Goal: Entertainment & Leisure: Browse casually

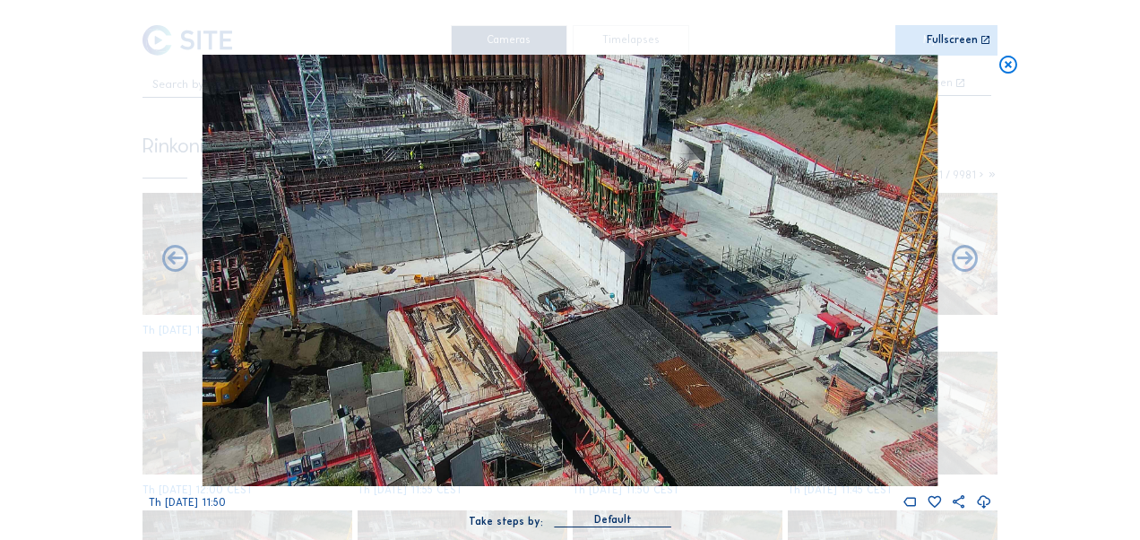
click at [1015, 66] on icon at bounding box center [1008, 66] width 21 height 22
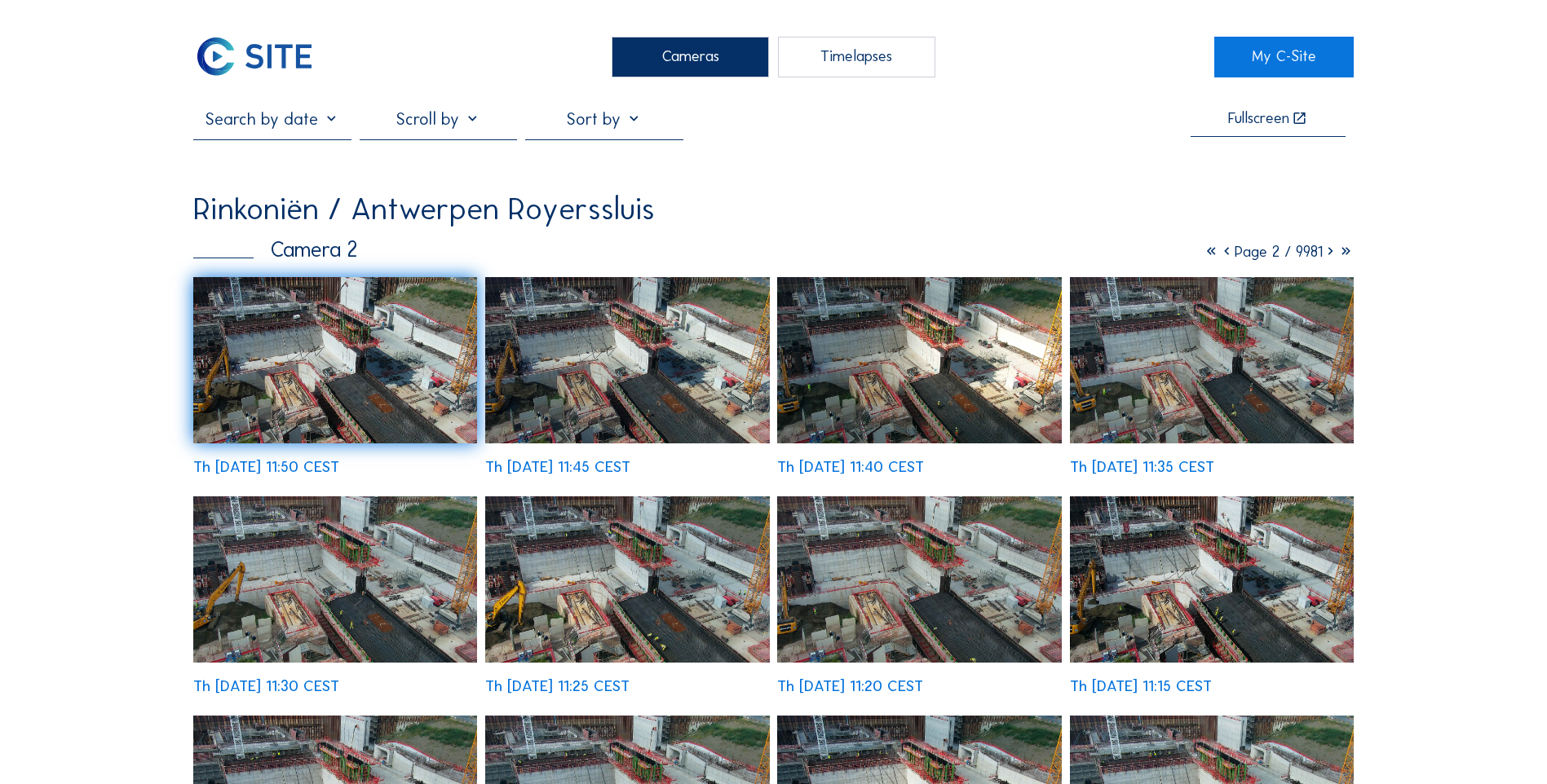
click at [1036, 253] on icon at bounding box center [1211, 251] width 15 height 19
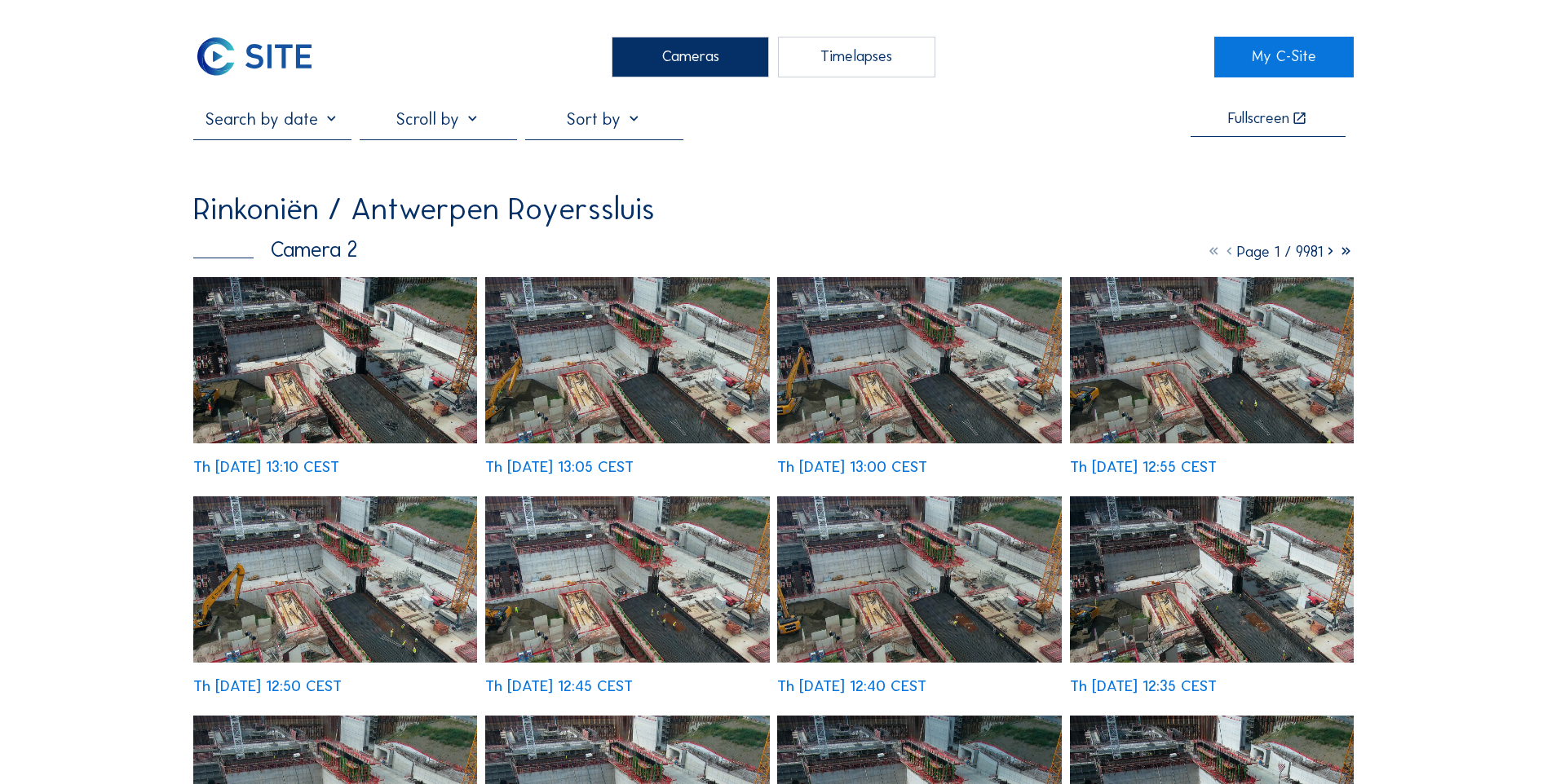
click at [327, 384] on img at bounding box center [335, 360] width 284 height 166
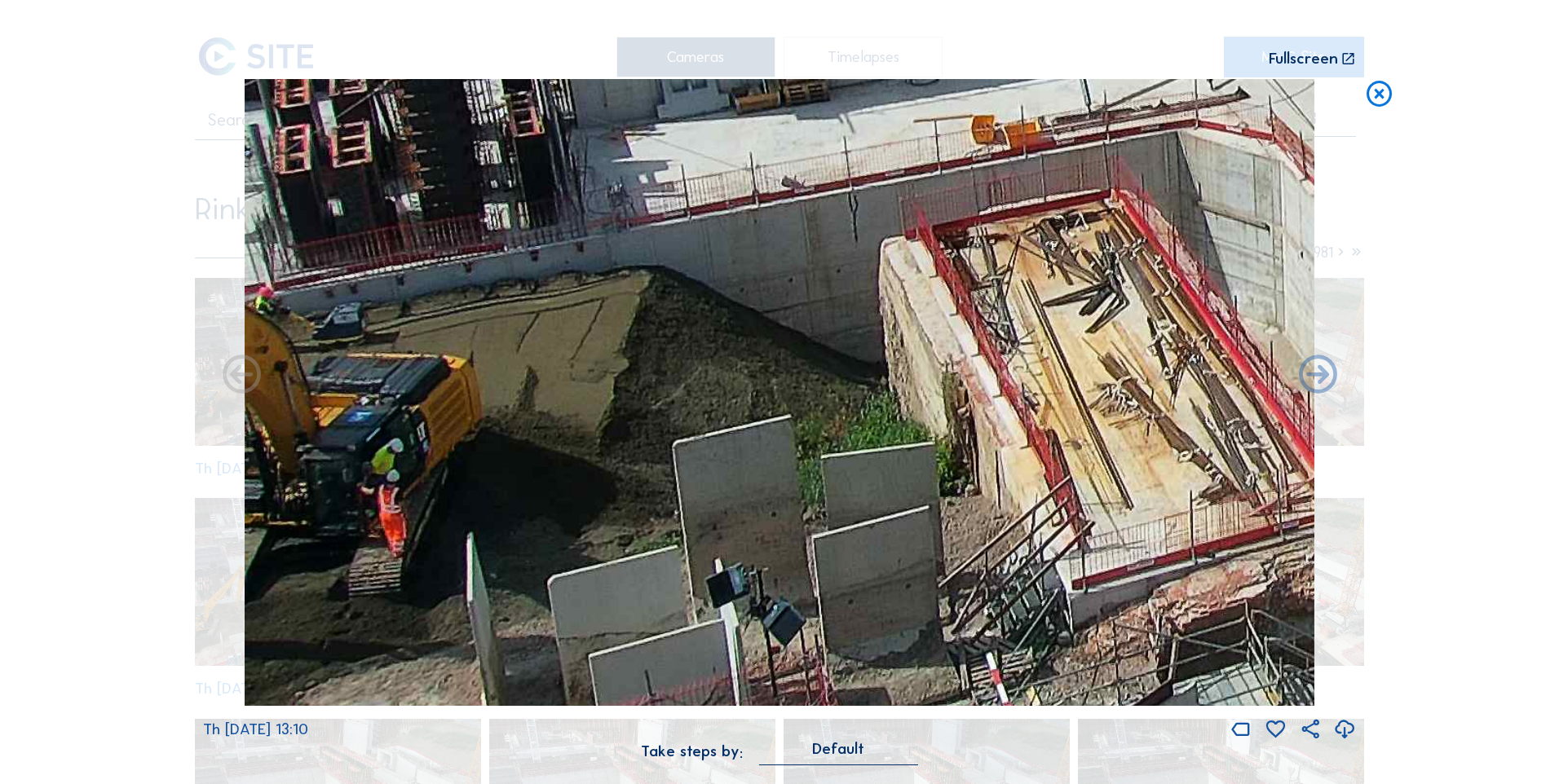
drag, startPoint x: 790, startPoint y: 499, endPoint x: 1051, endPoint y: 432, distance: 269.5
click at [1036, 432] on img at bounding box center [780, 393] width 1070 height 628
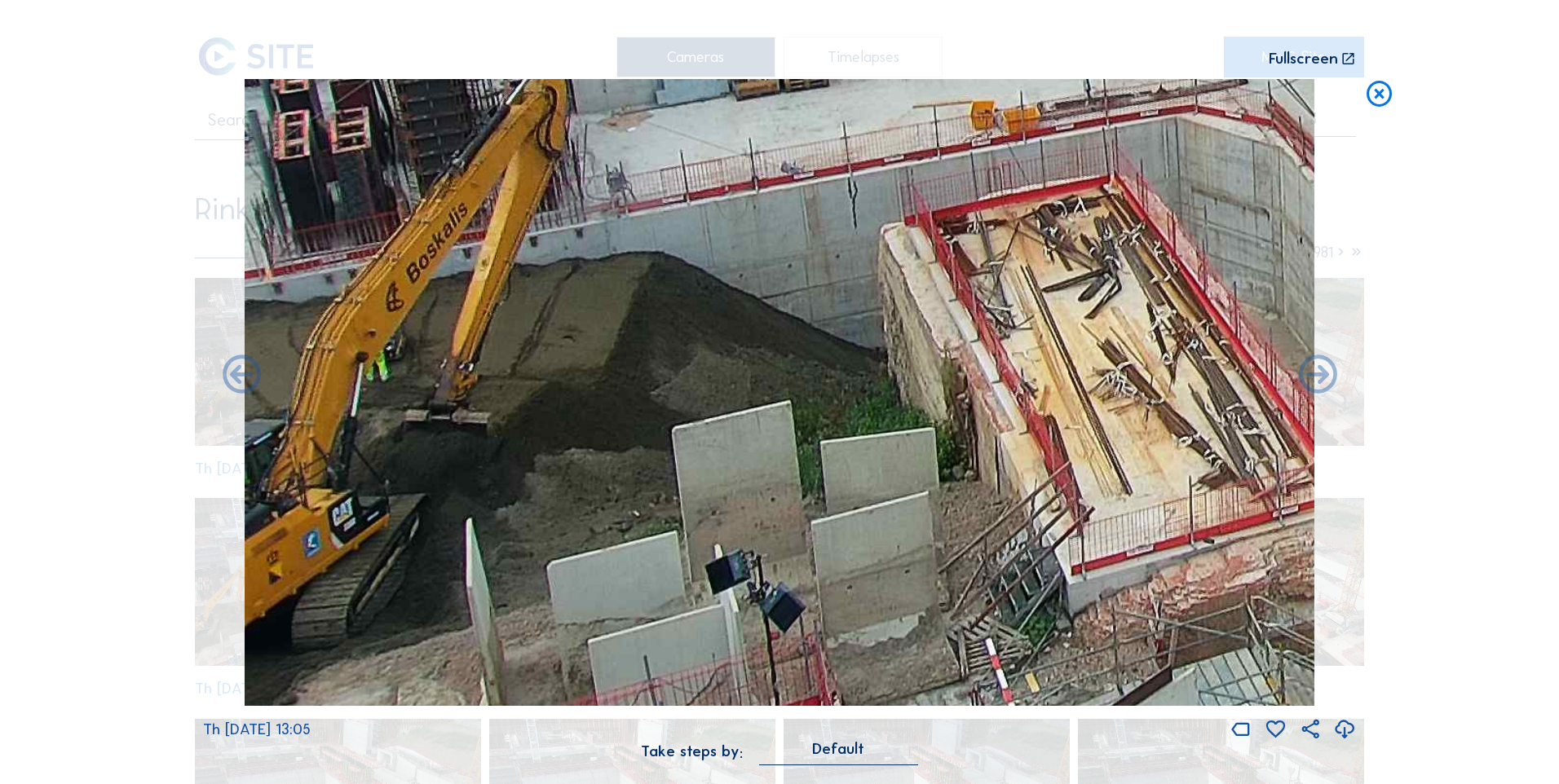
drag, startPoint x: 667, startPoint y: 423, endPoint x: 803, endPoint y: 410, distance: 136.6
click at [803, 410] on img at bounding box center [780, 393] width 1070 height 628
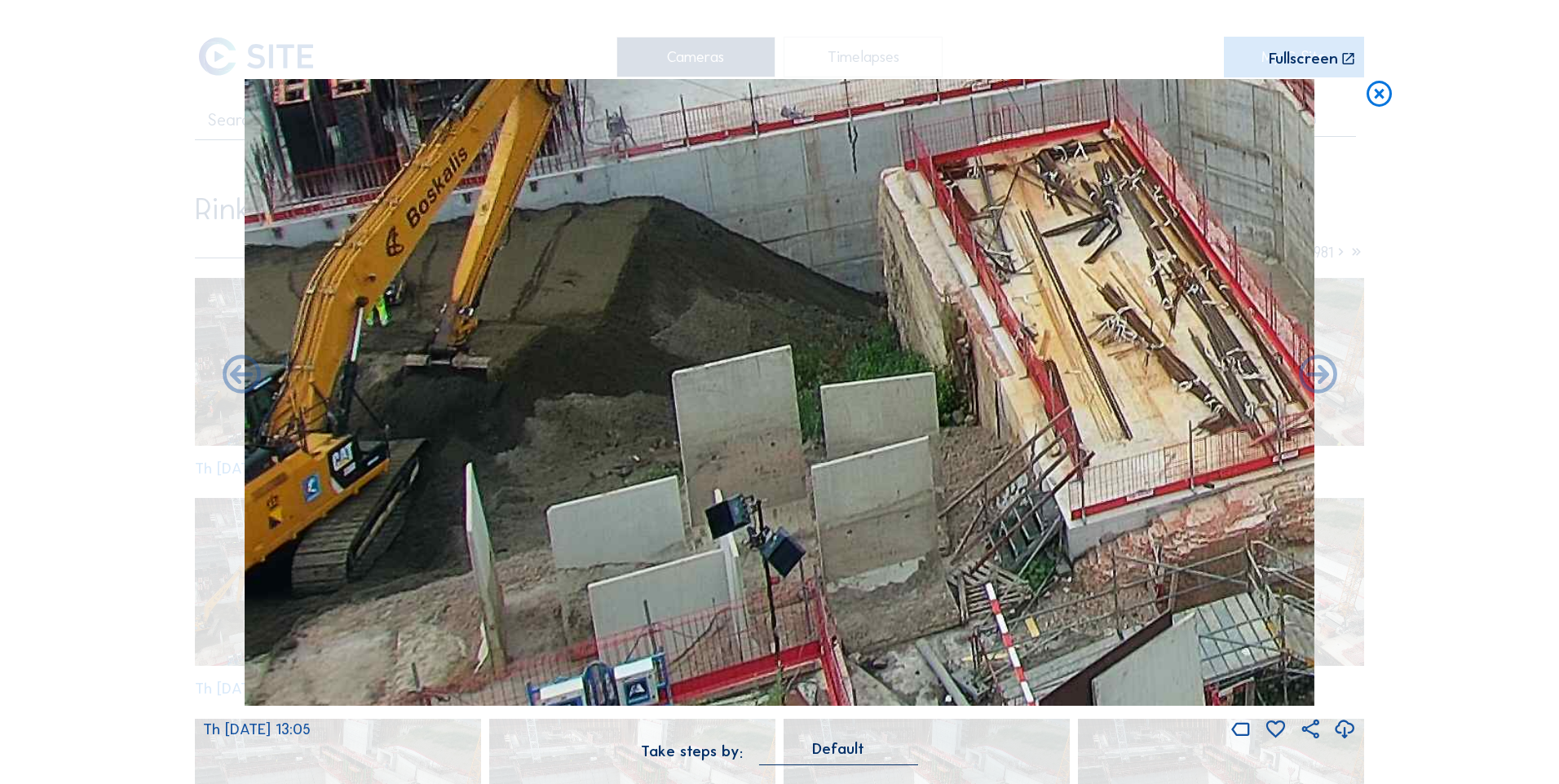
drag, startPoint x: 761, startPoint y: 408, endPoint x: 957, endPoint y: 344, distance: 206.2
click at [957, 344] on img at bounding box center [780, 393] width 1070 height 628
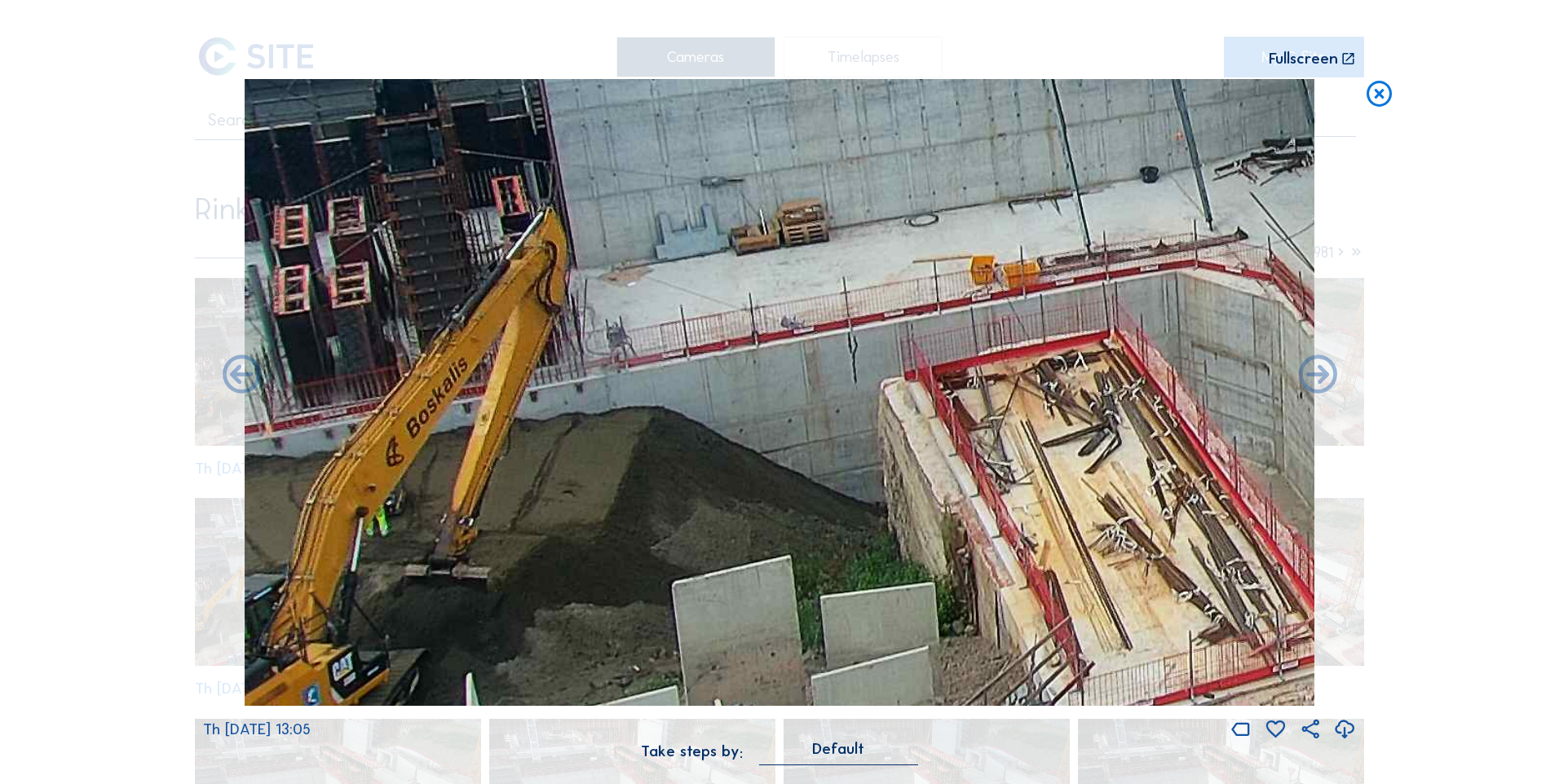
drag, startPoint x: 674, startPoint y: 304, endPoint x: 909, endPoint y: 756, distance: 509.4
click at [909, 490] on div "Th [DATE] 13:05 Take steps by: [PERSON_NAME]" at bounding box center [779, 431] width 1152 height 704
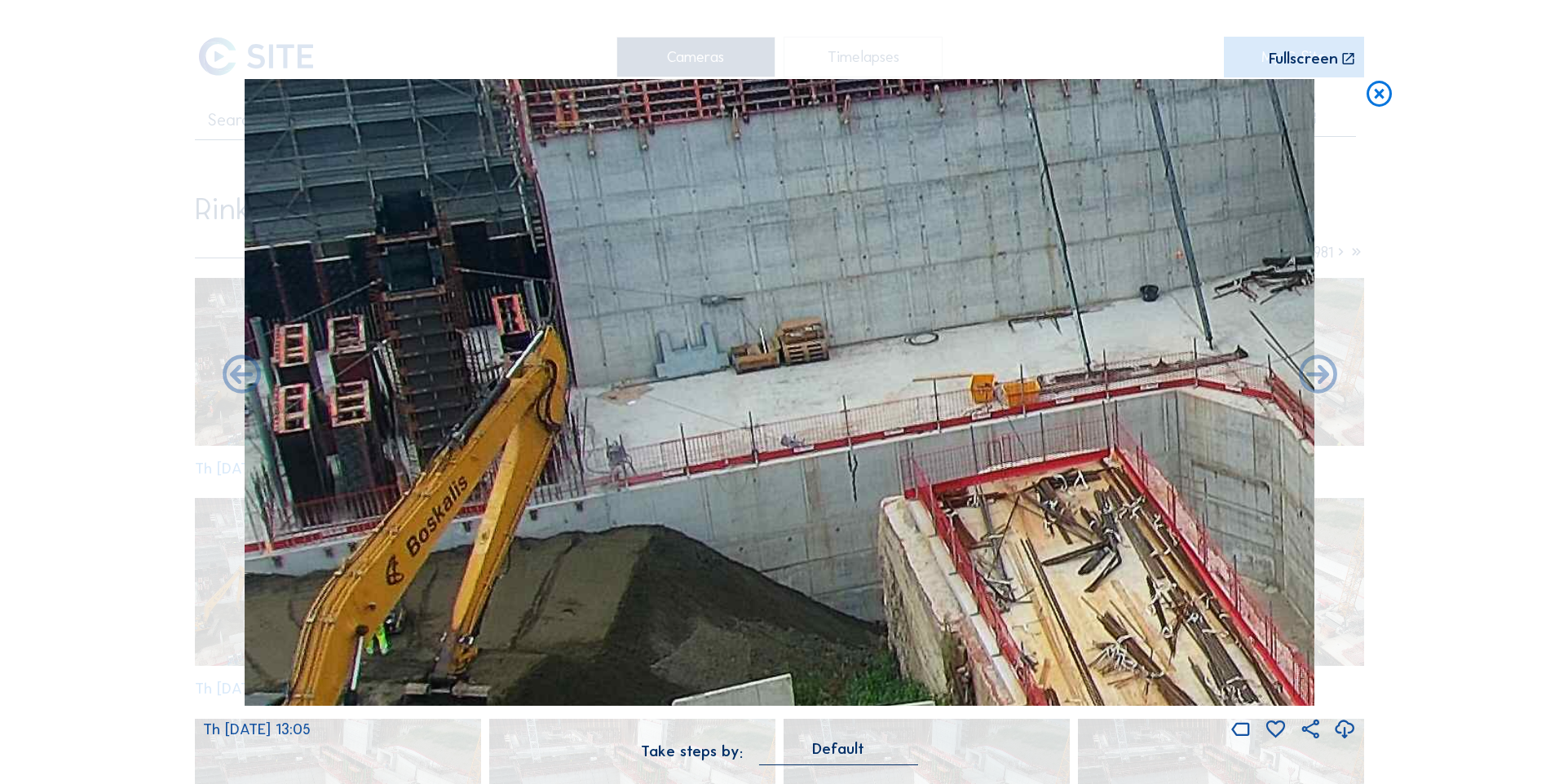
drag, startPoint x: 708, startPoint y: 585, endPoint x: 1455, endPoint y: 102, distance: 889.5
click at [1036, 114] on div "Scroll to travel through time | Press 'Alt' Button + Scroll to Zoom | Click and…" at bounding box center [780, 392] width 1559 height 784
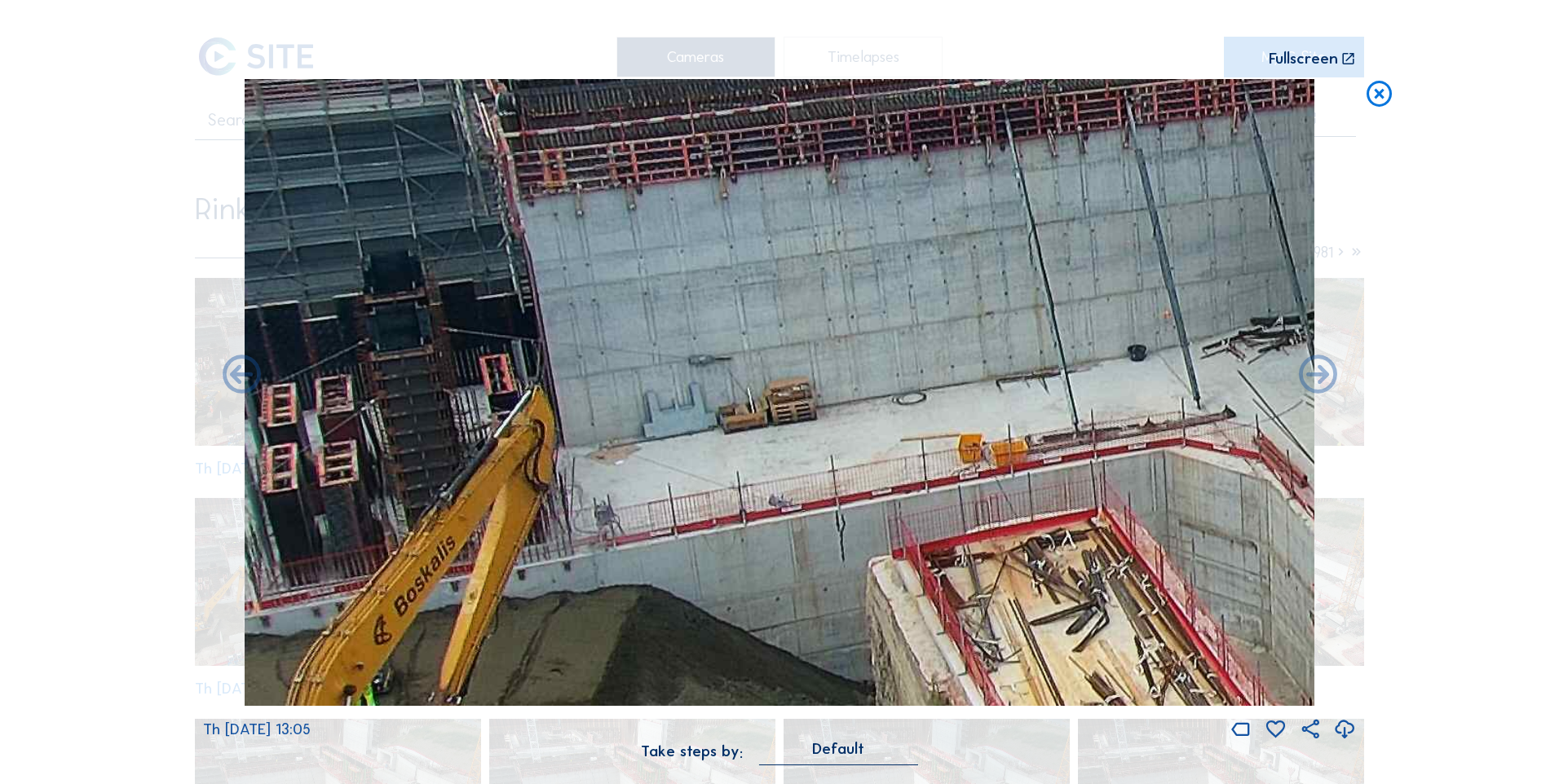
drag, startPoint x: 640, startPoint y: 506, endPoint x: 995, endPoint y: 477, distance: 356.2
click at [995, 477] on img at bounding box center [780, 393] width 1070 height 628
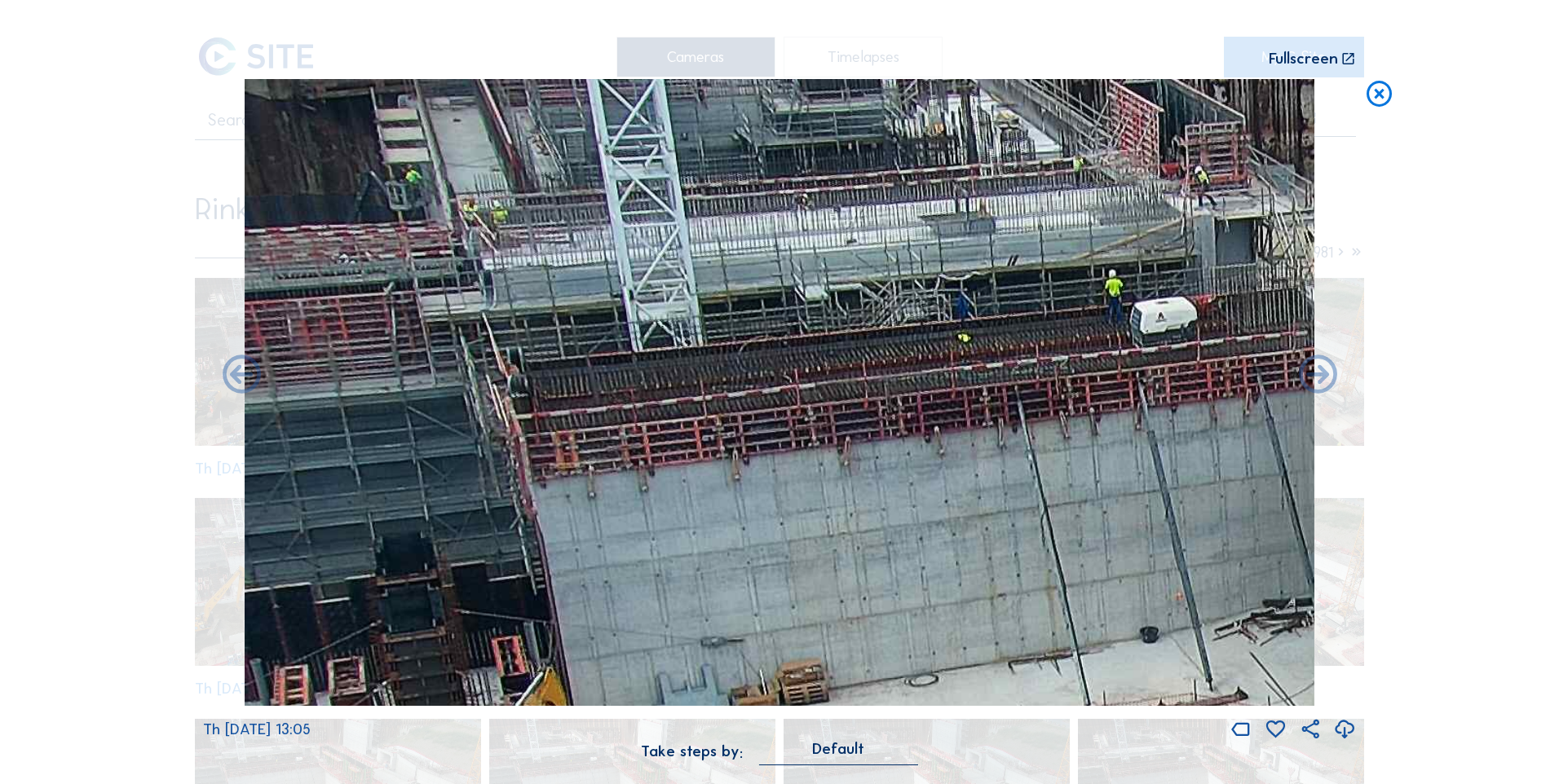
drag, startPoint x: 917, startPoint y: 481, endPoint x: 1261, endPoint y: 819, distance: 482.3
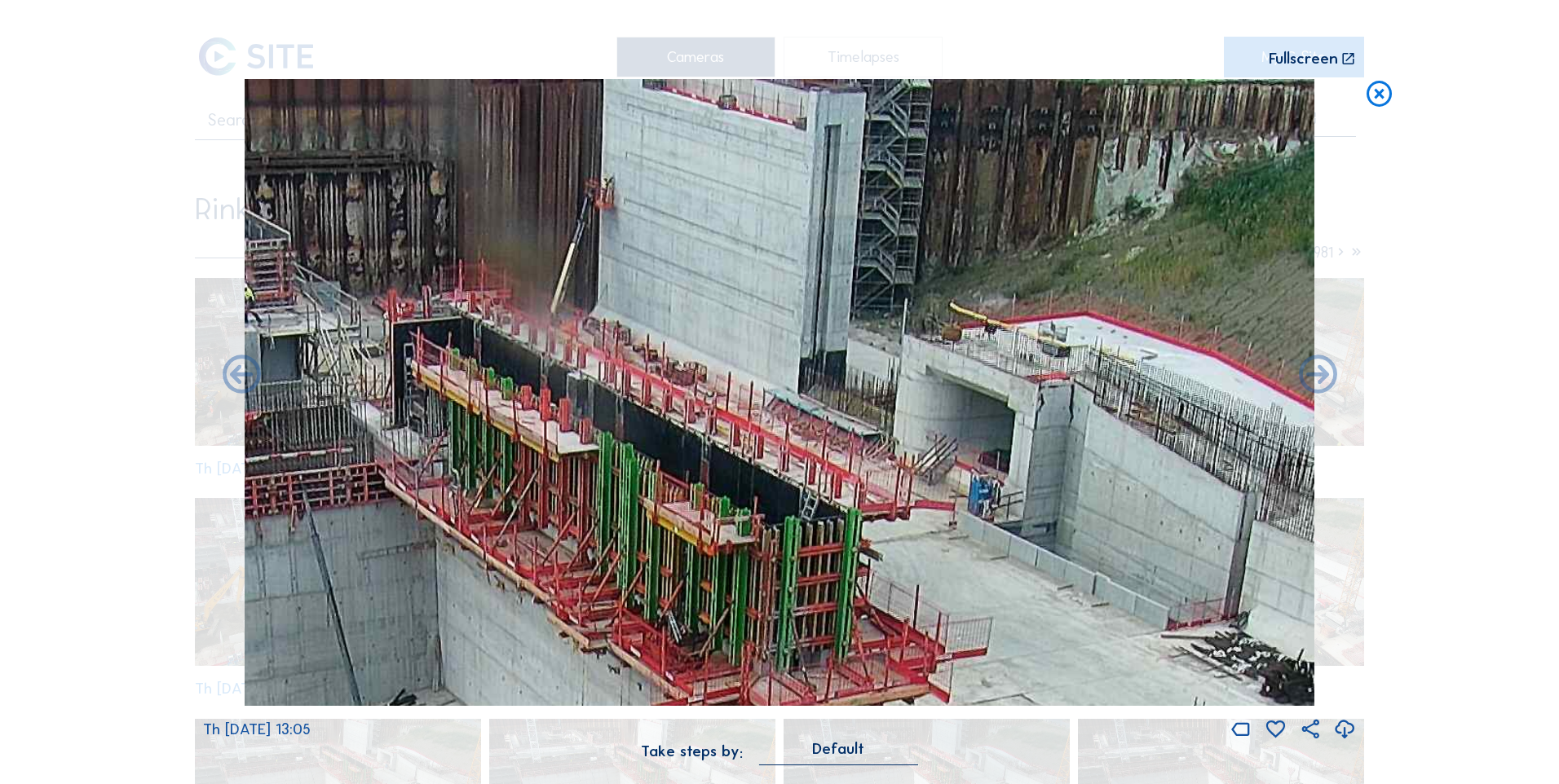
drag, startPoint x: 940, startPoint y: 427, endPoint x: 32, endPoint y: 819, distance: 989.0
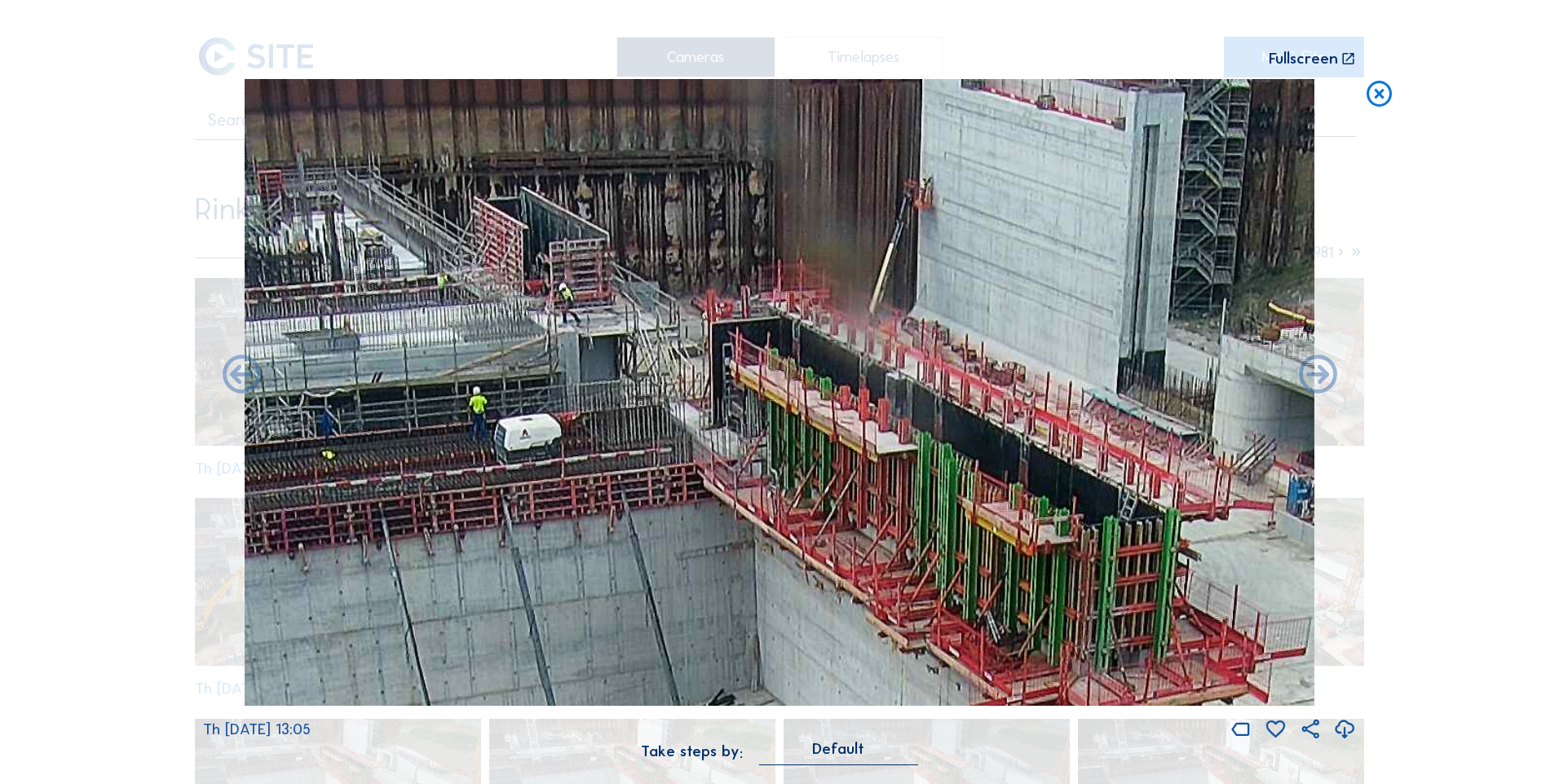
drag, startPoint x: 391, startPoint y: 523, endPoint x: 2106, endPoint y: 739, distance: 1728.5
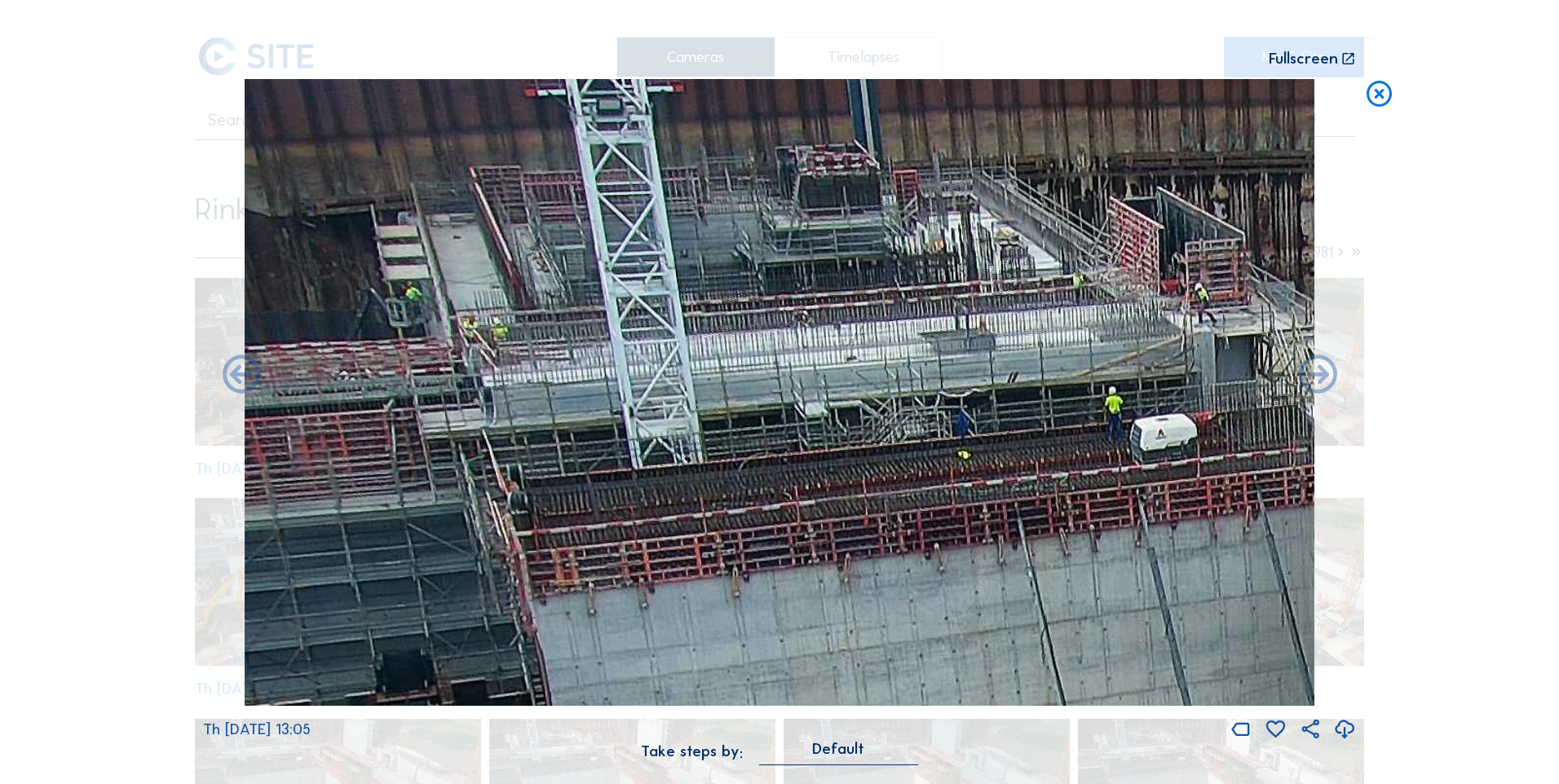
drag, startPoint x: 864, startPoint y: 583, endPoint x: 1447, endPoint y: 35, distance: 800.1
click at [1036, 46] on div "Scroll to travel through time | Press 'Alt' Button + Scroll to Zoom | Click and…" at bounding box center [780, 392] width 1559 height 784
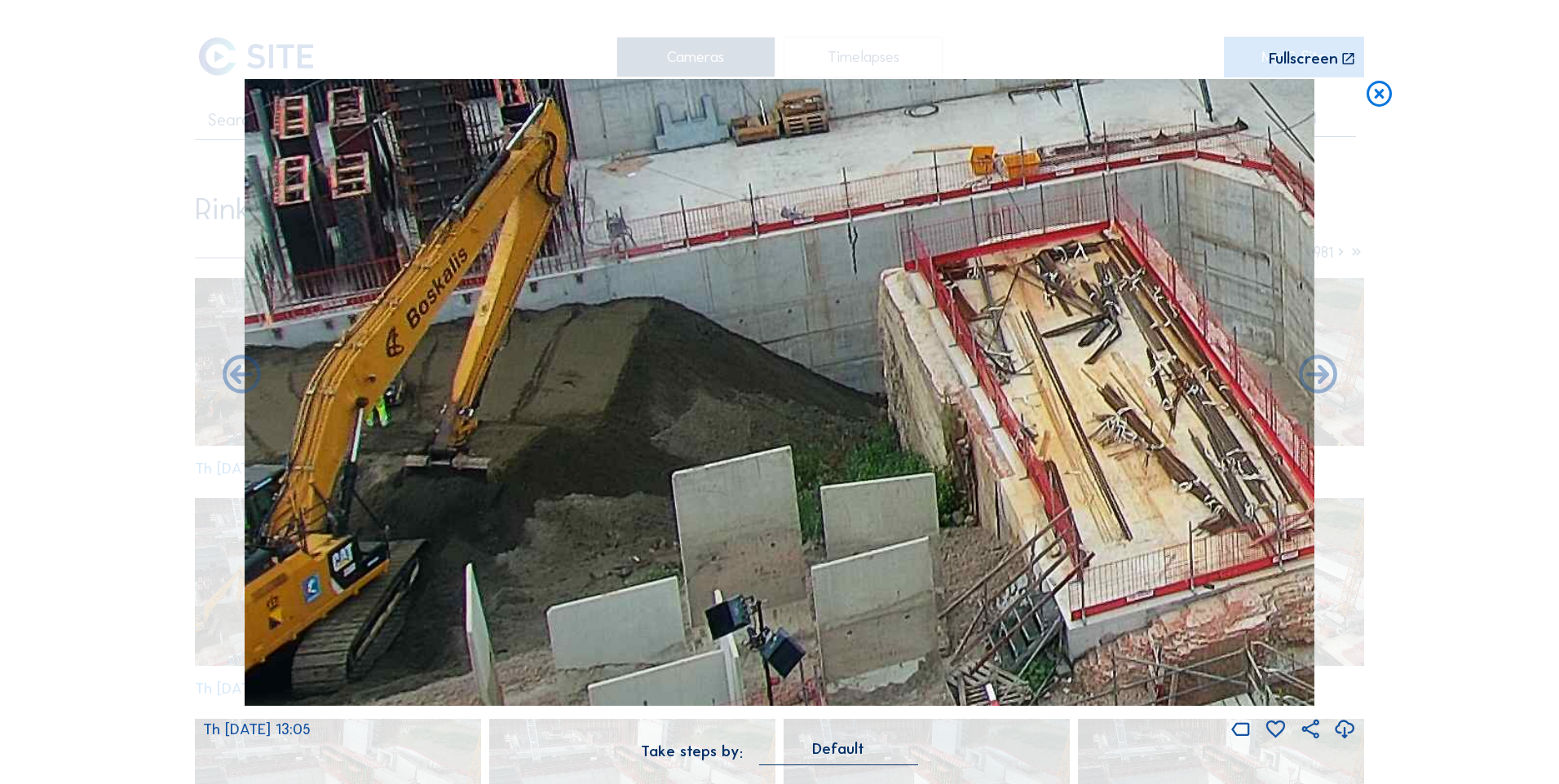
drag, startPoint x: 689, startPoint y: 420, endPoint x: 1019, endPoint y: 106, distance: 455.5
click at [1019, 106] on img at bounding box center [780, 393] width 1070 height 628
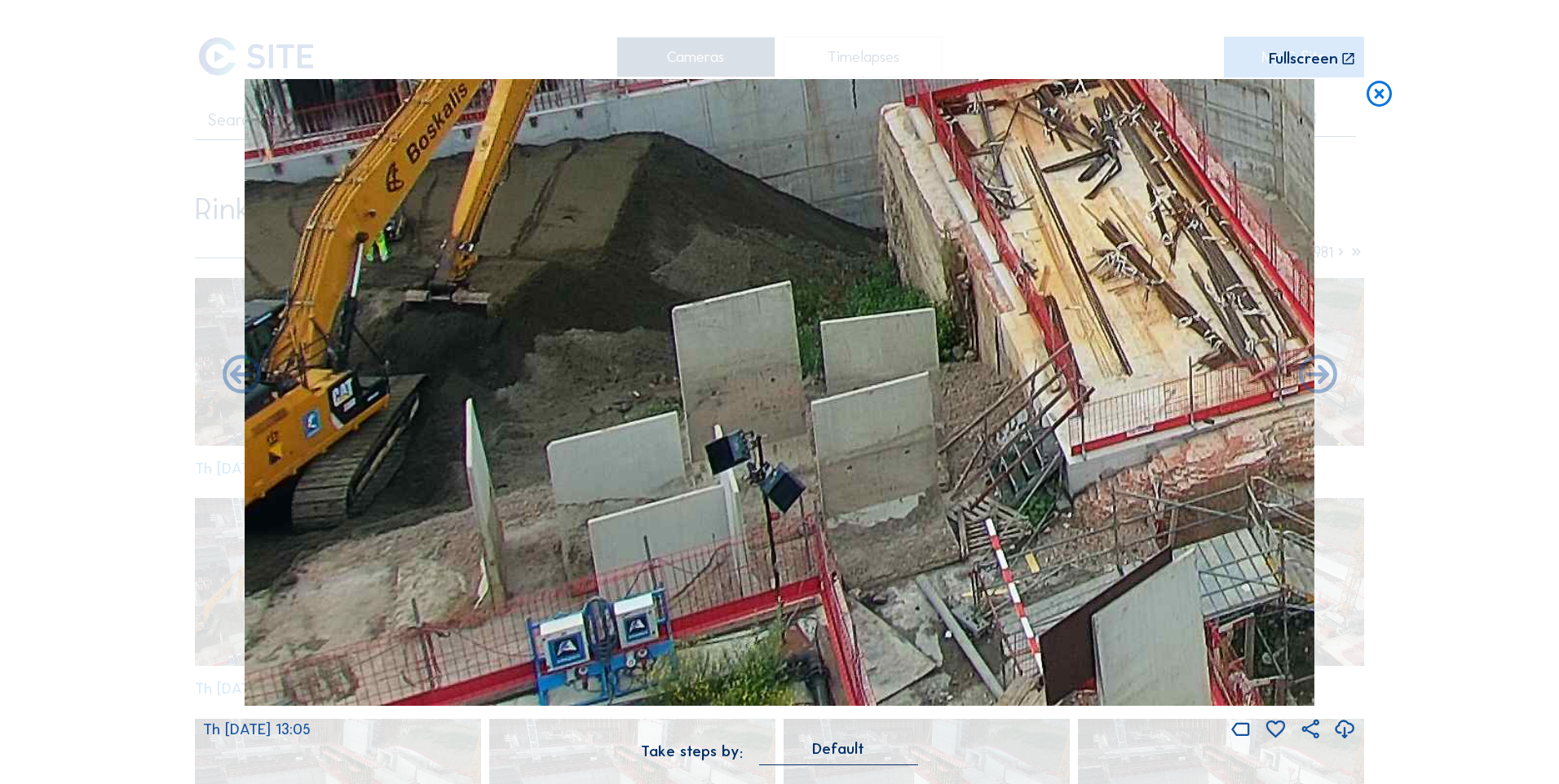
drag, startPoint x: 795, startPoint y: 370, endPoint x: 885, endPoint y: 334, distance: 96.9
click at [878, 335] on img at bounding box center [780, 393] width 1070 height 628
click at [1036, 80] on icon at bounding box center [1380, 95] width 31 height 32
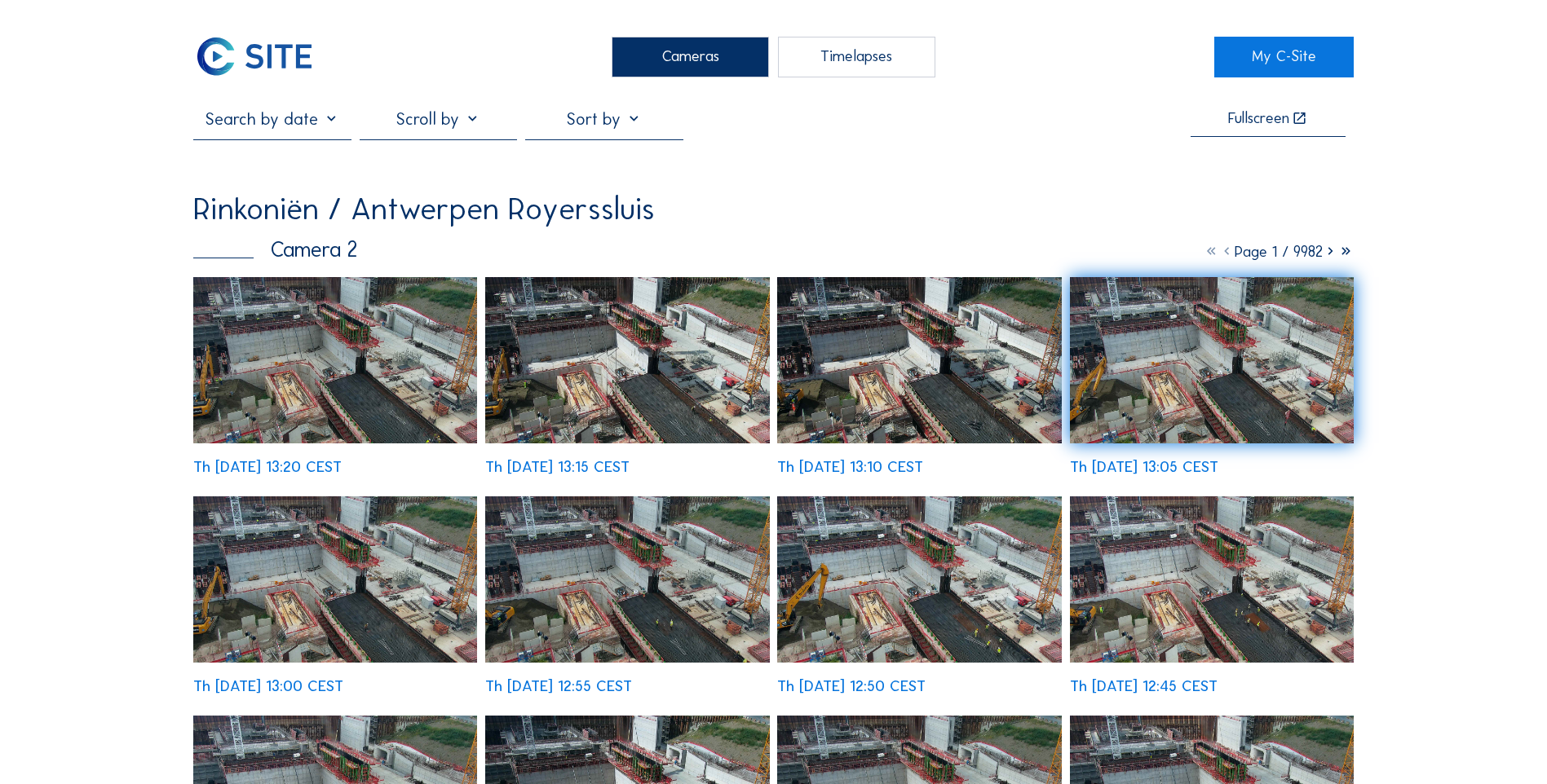
click at [293, 417] on img at bounding box center [335, 360] width 284 height 166
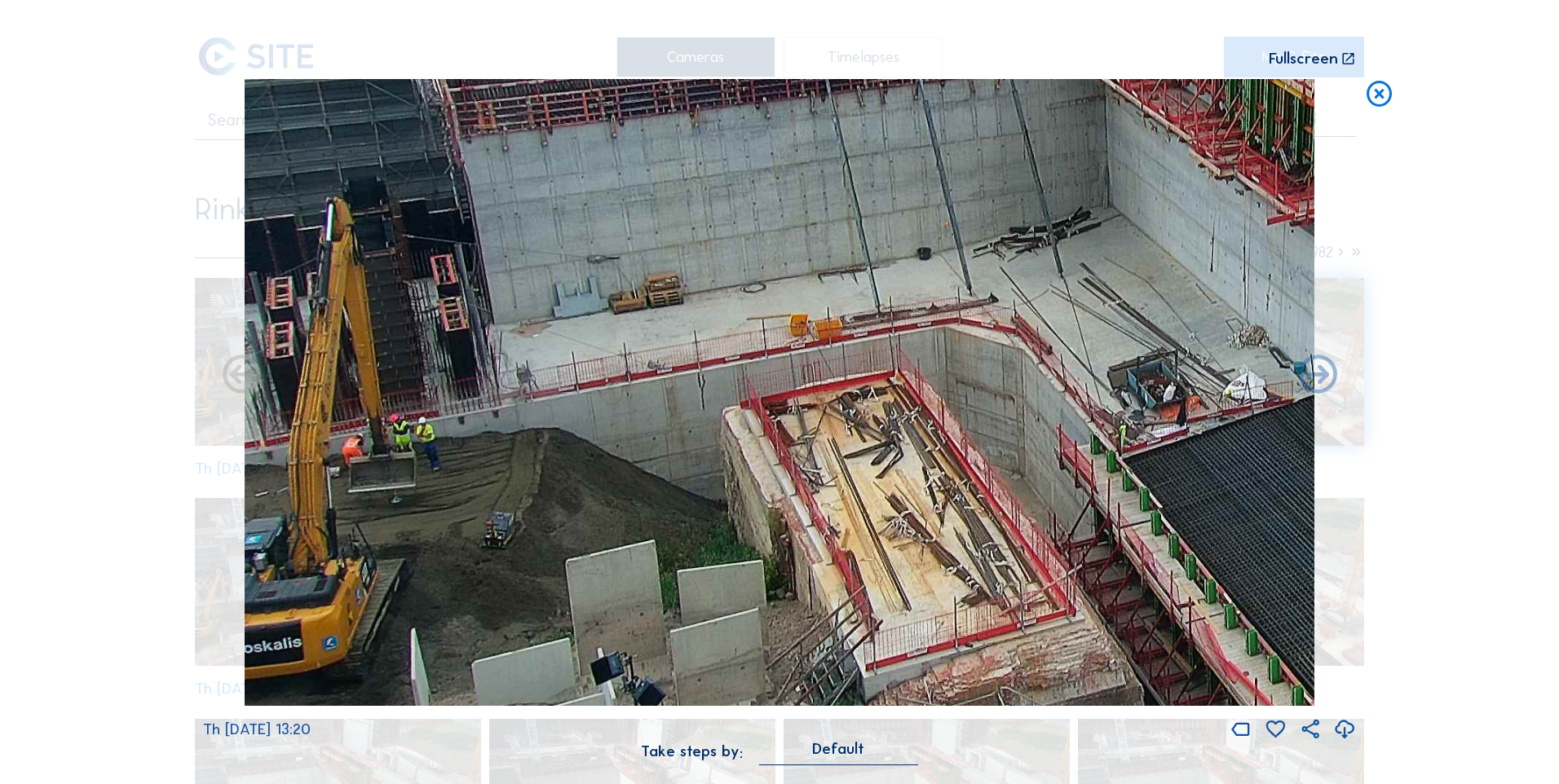
drag, startPoint x: 397, startPoint y: 508, endPoint x: 655, endPoint y: 488, distance: 258.8
click at [655, 488] on img at bounding box center [780, 393] width 1070 height 628
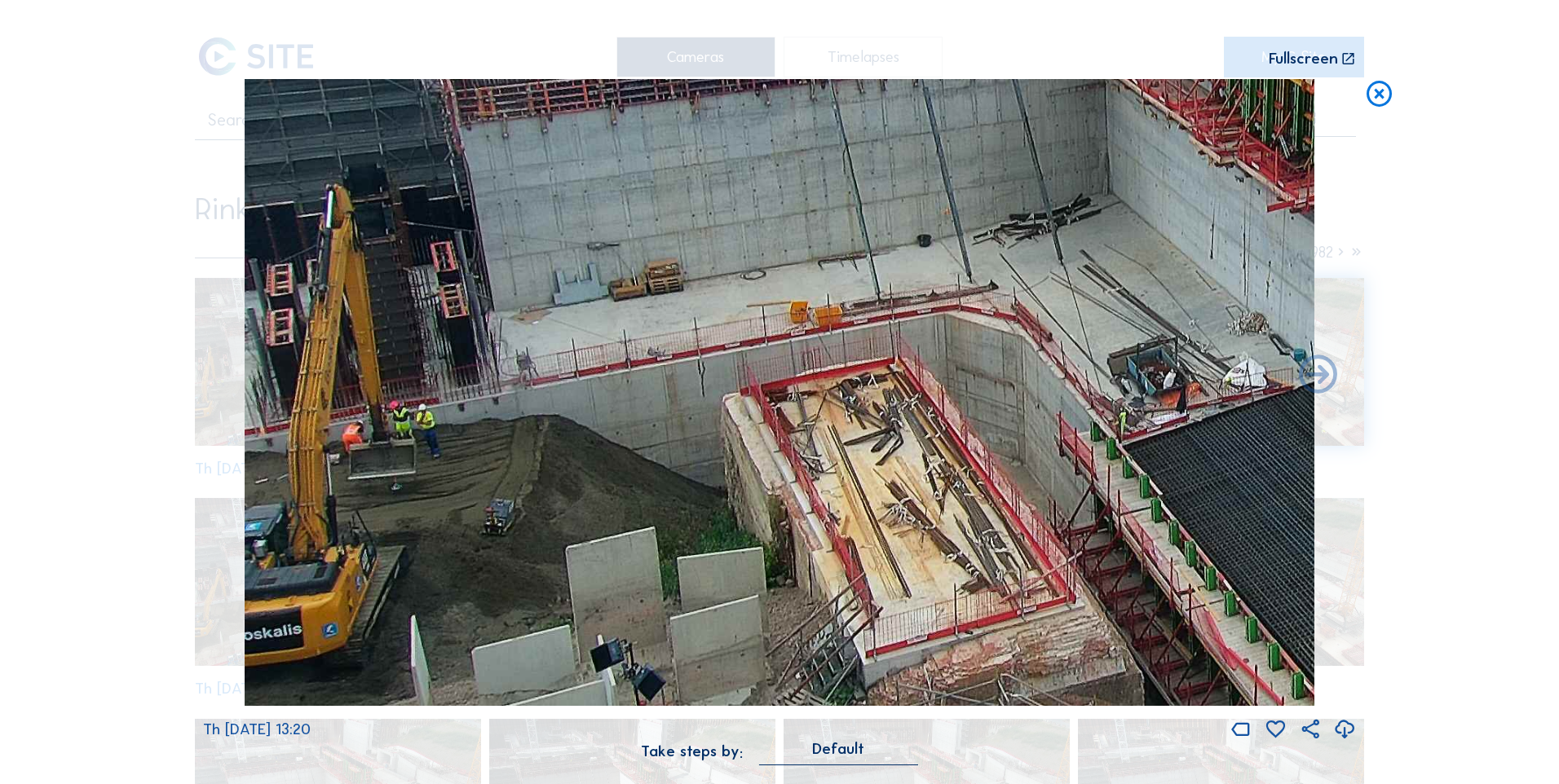
drag, startPoint x: 550, startPoint y: 428, endPoint x: 924, endPoint y: 432, distance: 374.0
click at [924, 432] on img at bounding box center [780, 393] width 1070 height 628
click at [1036, 97] on icon at bounding box center [1380, 95] width 31 height 32
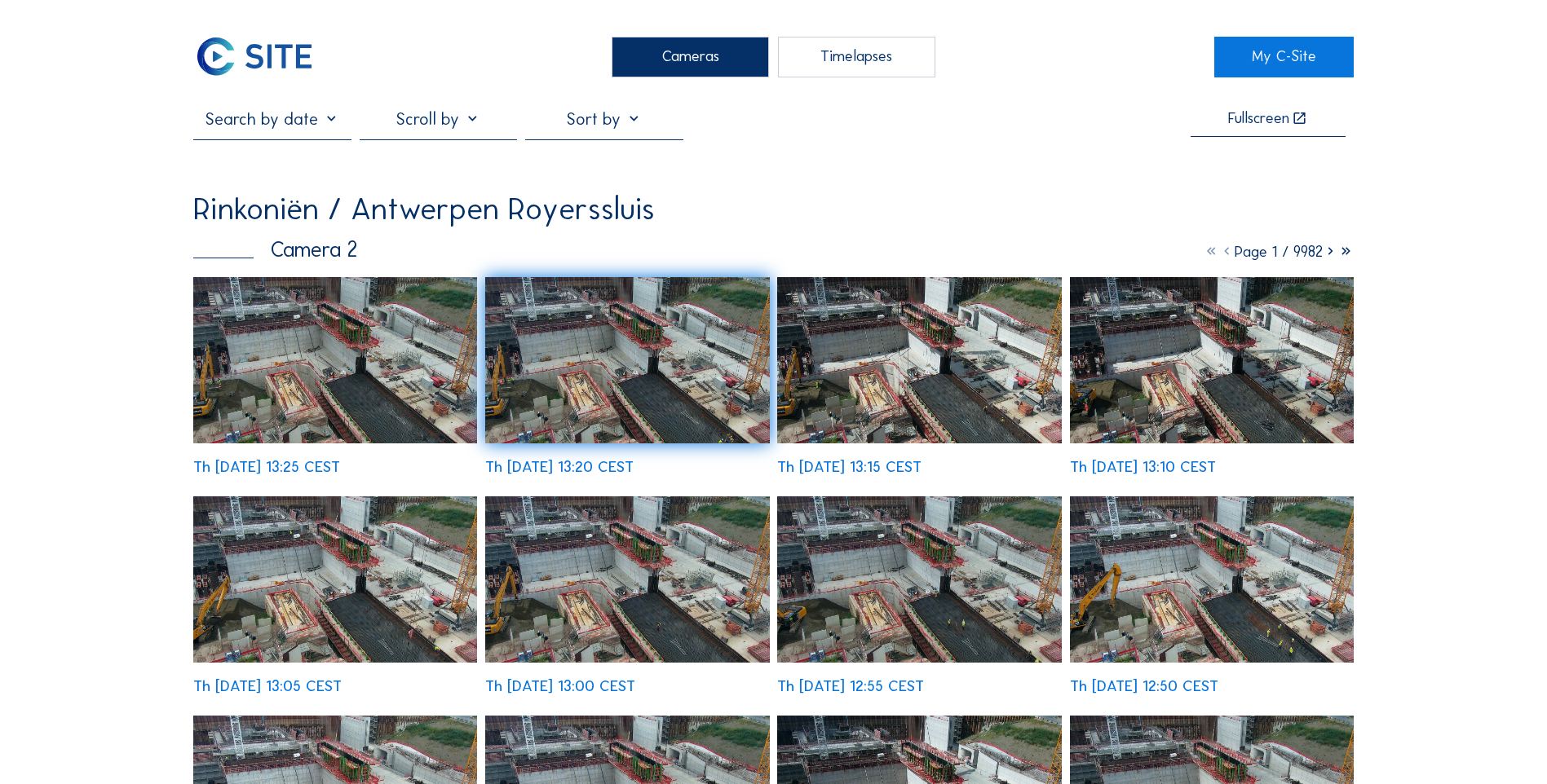
click at [329, 362] on img at bounding box center [335, 360] width 284 height 166
